Goal: Task Accomplishment & Management: Manage account settings

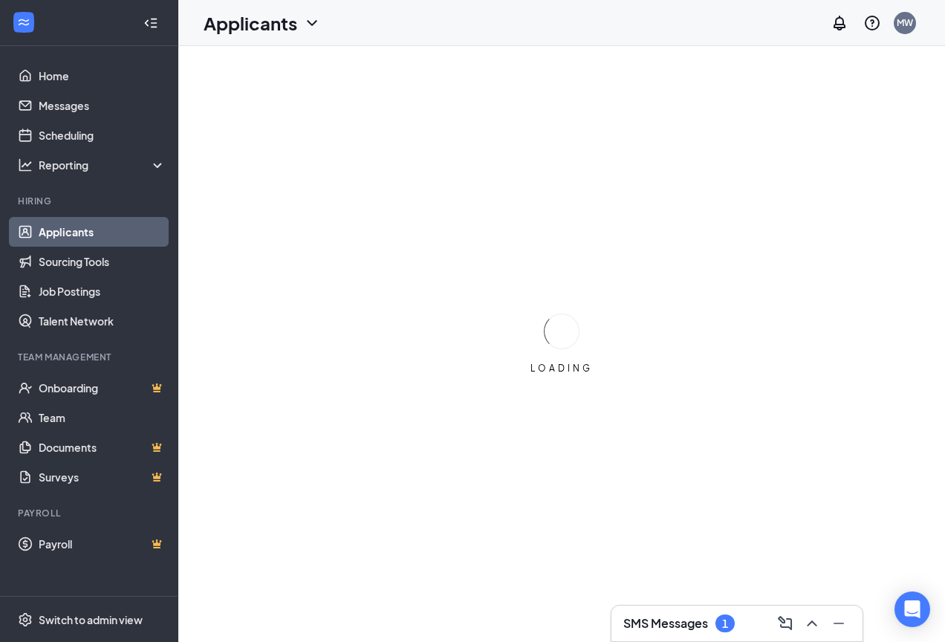
click at [714, 617] on div "SMS Messages 1" at bounding box center [678, 623] width 111 height 18
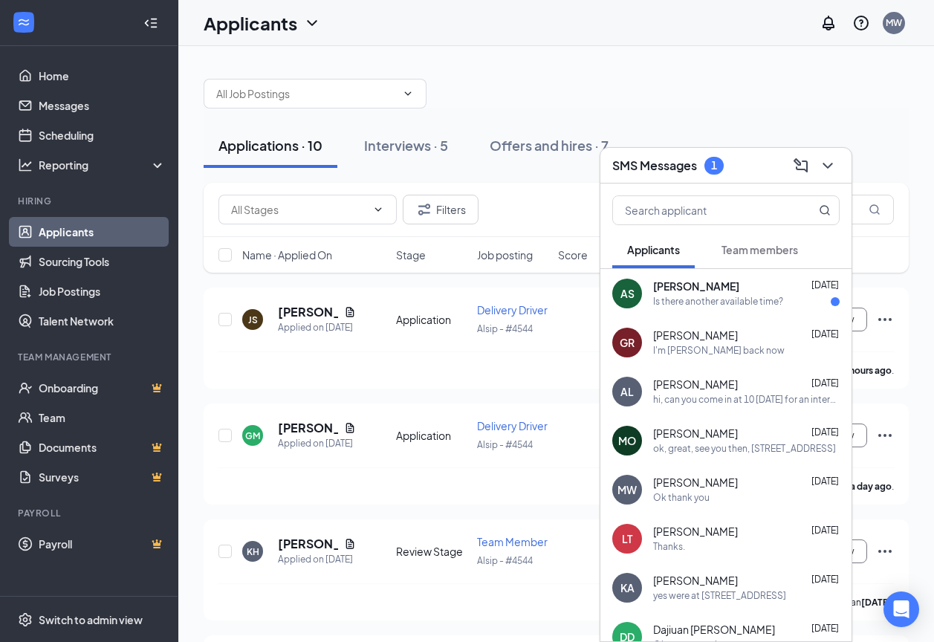
click at [737, 288] on div "[PERSON_NAME] [DATE]" at bounding box center [746, 286] width 186 height 15
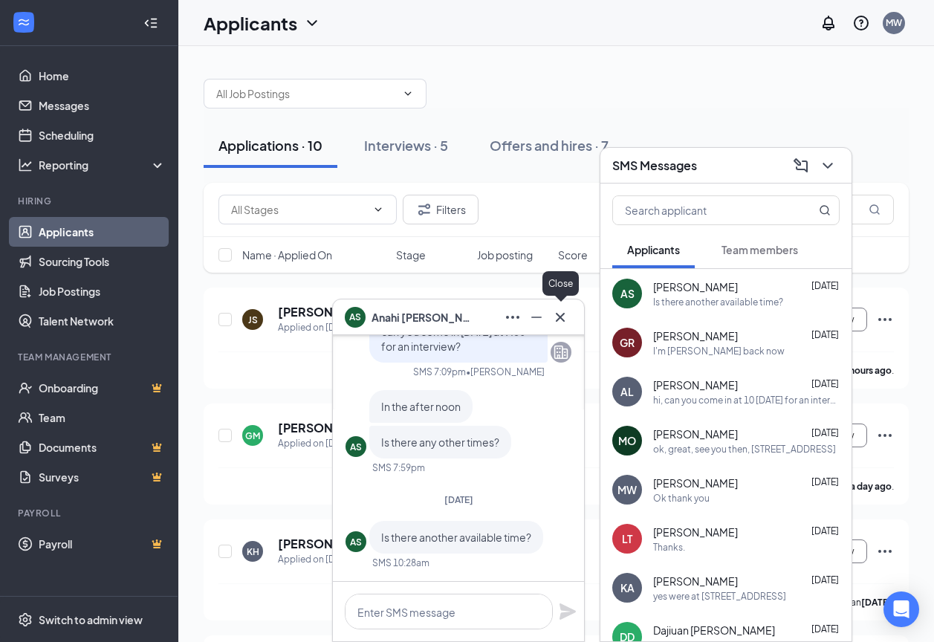
click at [562, 319] on icon "Cross" at bounding box center [560, 316] width 9 height 9
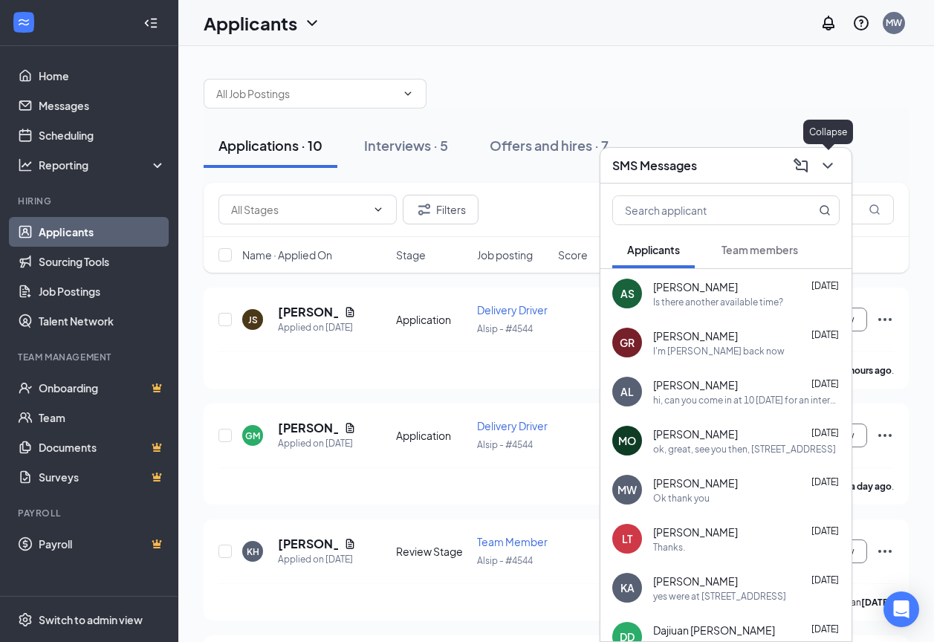
click at [833, 165] on icon "ChevronDown" at bounding box center [827, 166] width 18 height 18
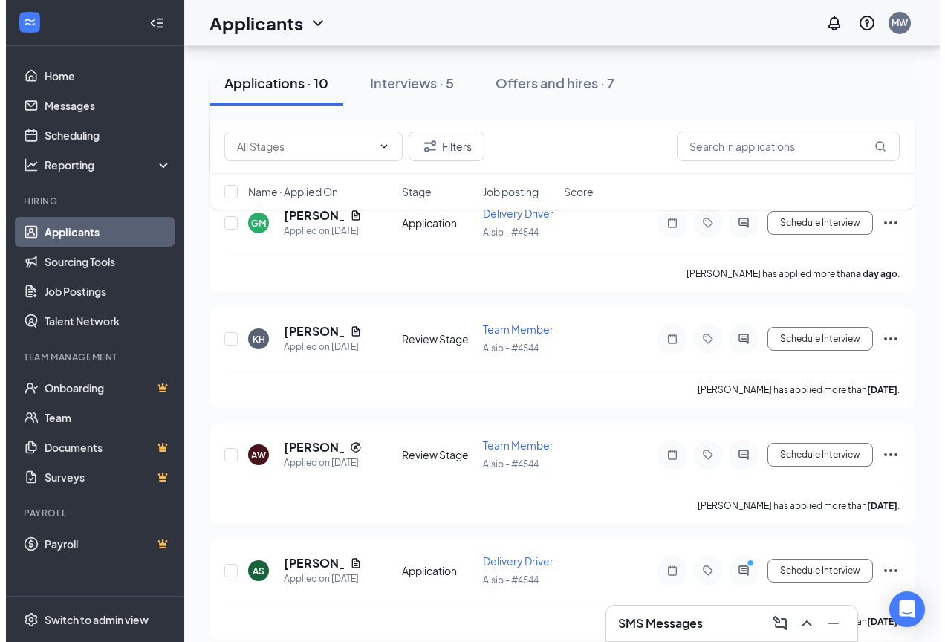
scroll to position [223, 0]
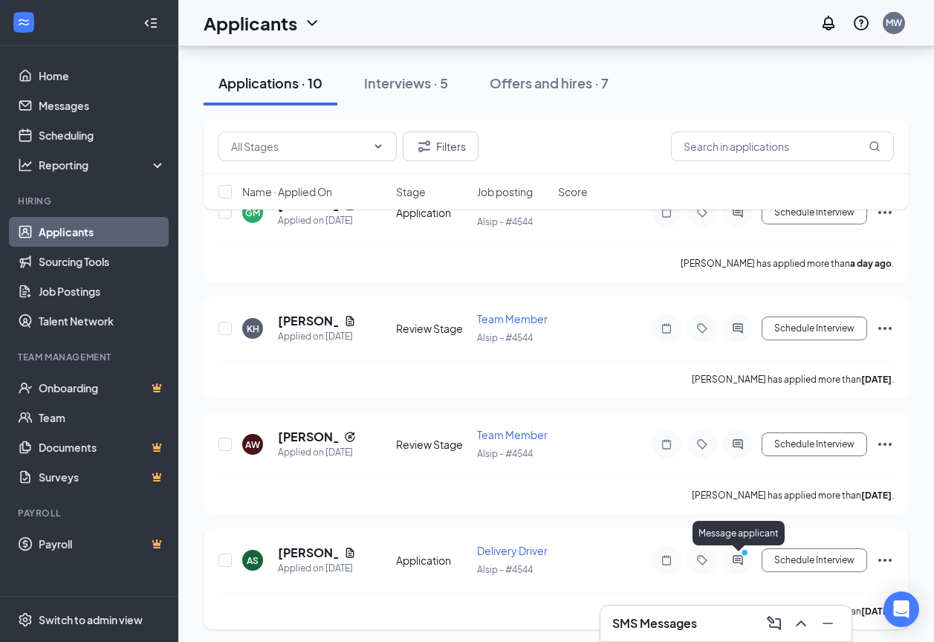
click at [740, 554] on icon "PrimaryDot" at bounding box center [746, 554] width 18 height 12
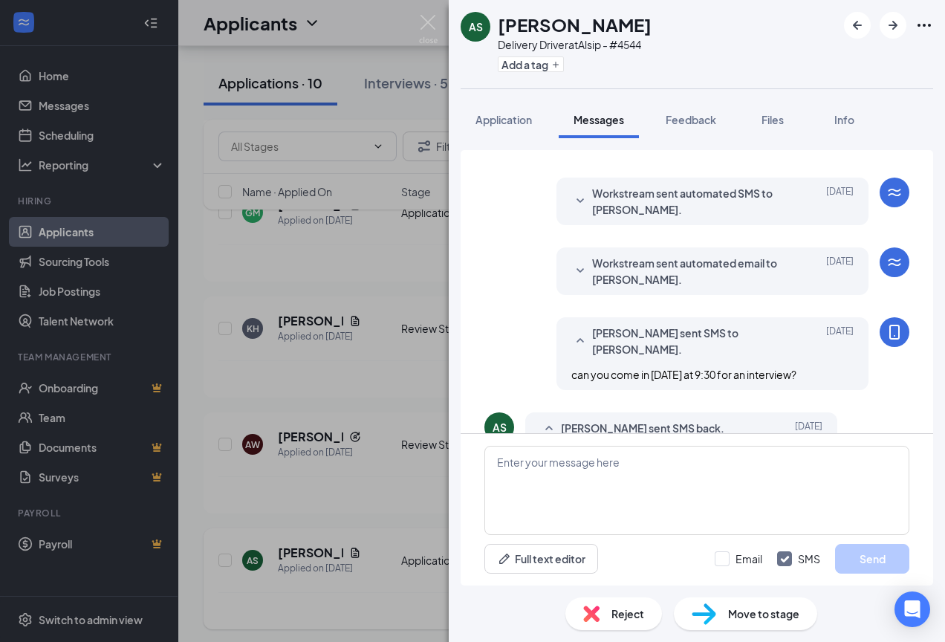
scroll to position [13, 0]
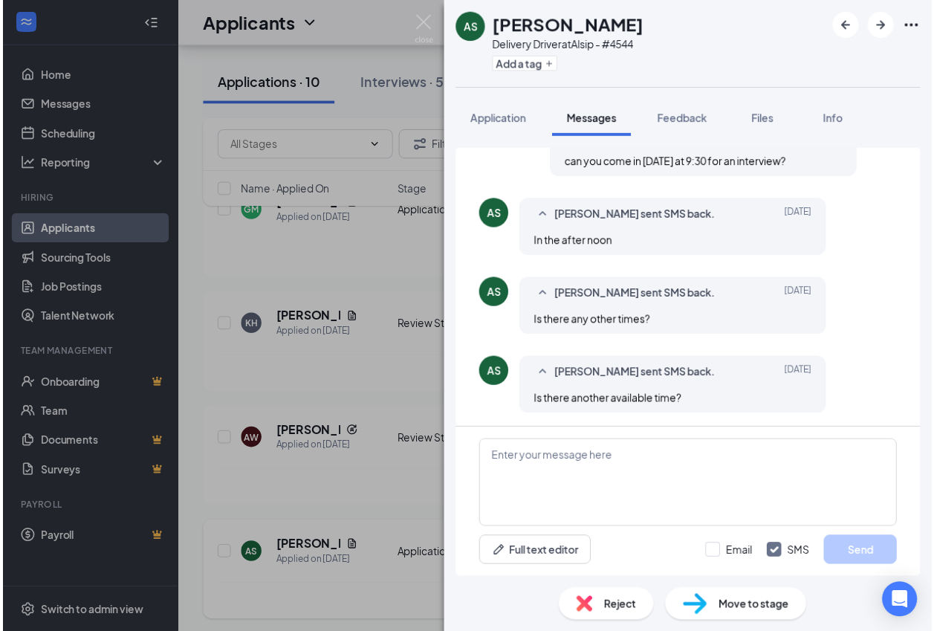
scroll to position [235, 0]
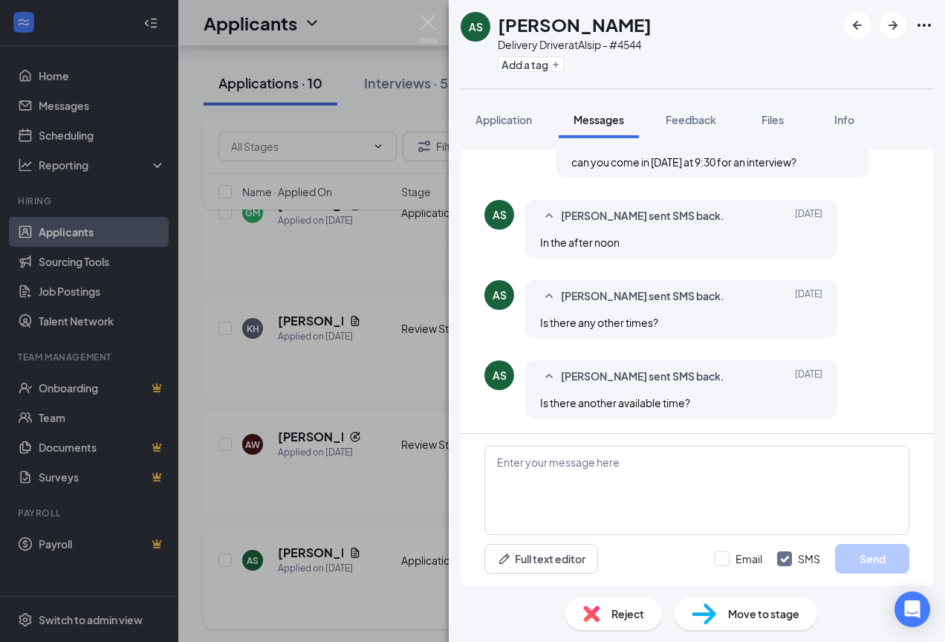
click at [403, 162] on div "AS [PERSON_NAME] Delivery Driver at Alsip - #4544 Add a tag Application Message…" at bounding box center [472, 321] width 945 height 642
